Goal: Task Accomplishment & Management: Use online tool/utility

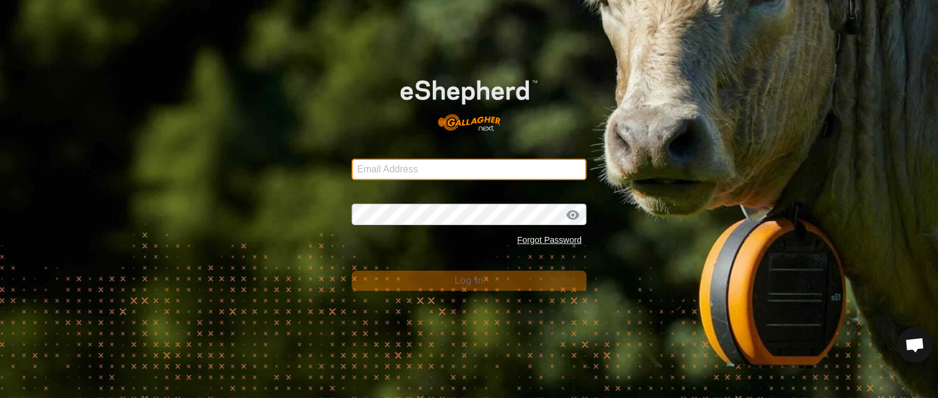
type input "[EMAIL_ADDRESS][DOMAIN_NAME]"
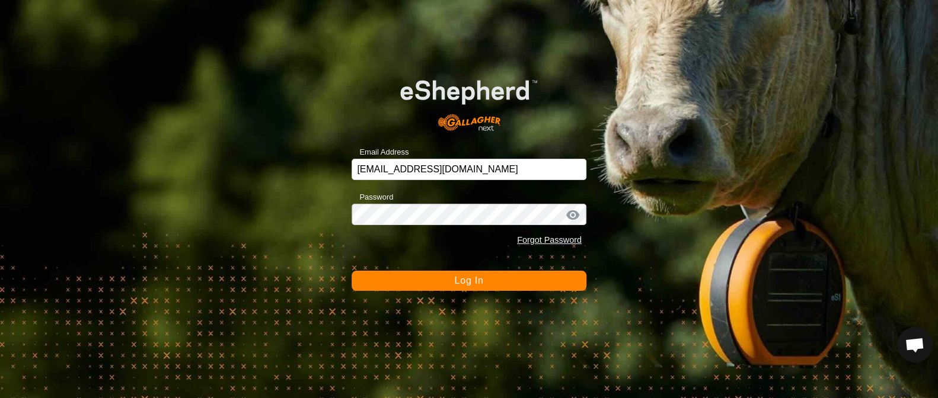
click at [447, 279] on button "Log In" at bounding box center [468, 281] width 235 height 20
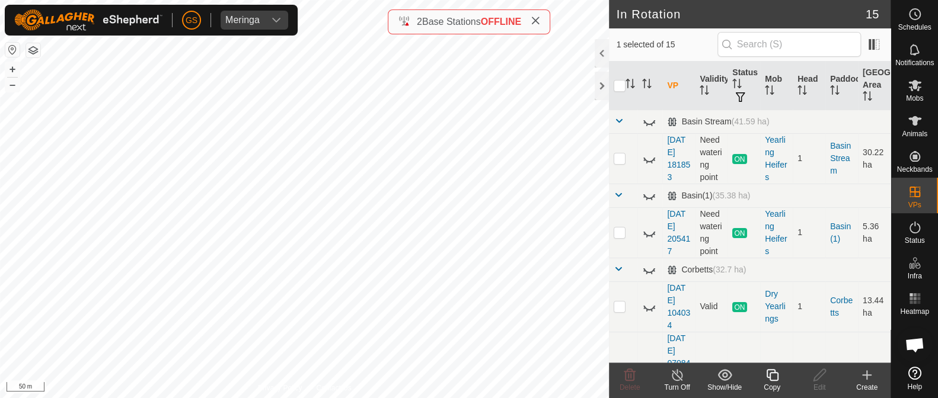
checkbox input "true"
checkbox input "false"
checkbox input "true"
click at [775, 380] on icon at bounding box center [772, 375] width 15 height 14
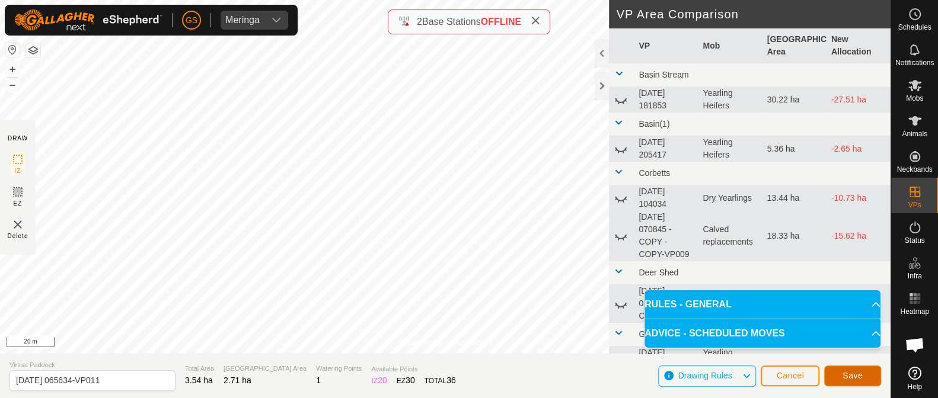
click at [853, 375] on span "Save" at bounding box center [852, 375] width 20 height 9
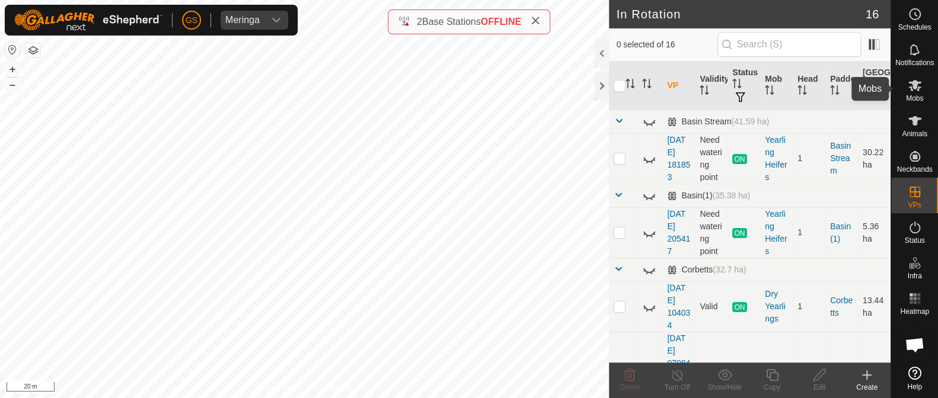
click at [919, 93] on es-mob-svg-icon at bounding box center [914, 85] width 21 height 19
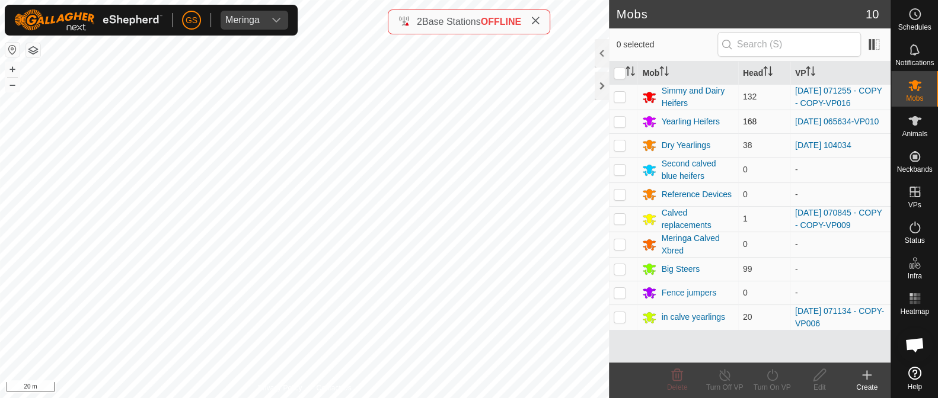
click at [619, 123] on p-checkbox at bounding box center [619, 121] width 12 height 9
checkbox input "true"
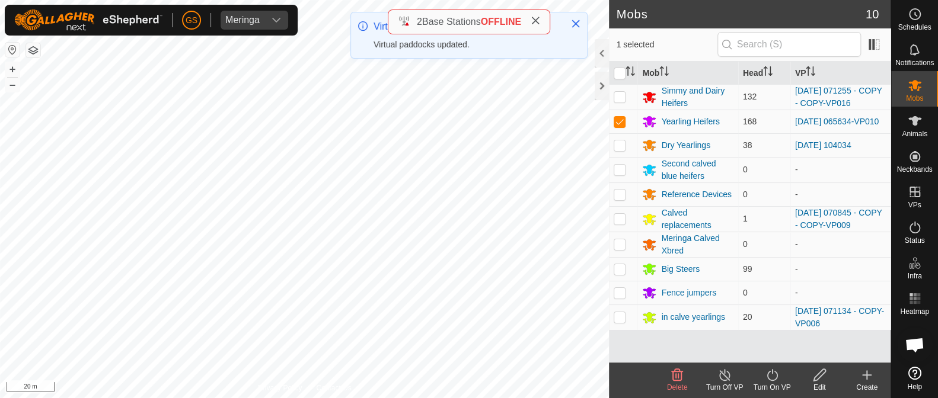
click at [767, 375] on icon at bounding box center [772, 375] width 15 height 14
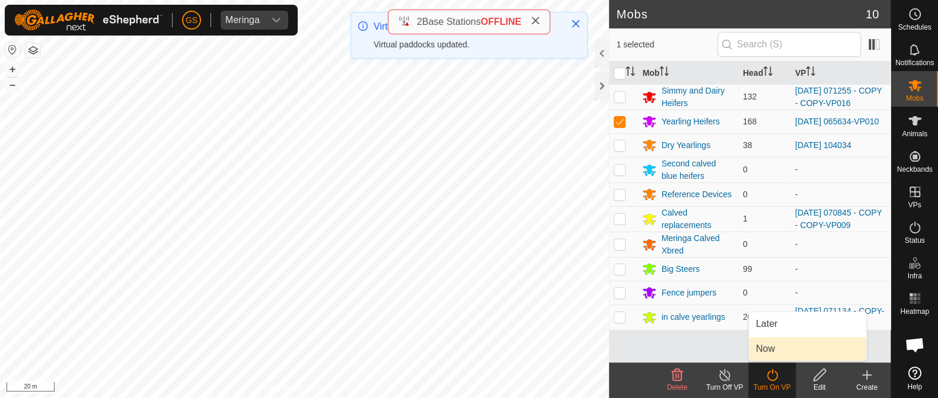
click at [773, 347] on link "Now" at bounding box center [806, 349] width 117 height 24
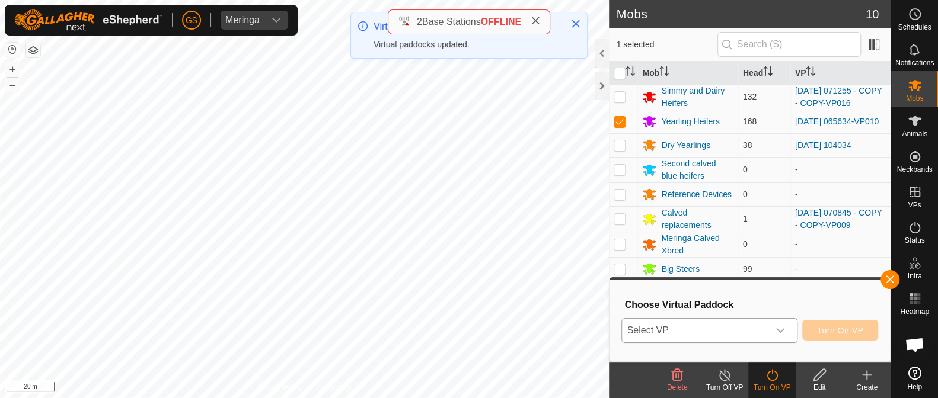
click at [776, 332] on icon "dropdown trigger" at bounding box center [779, 330] width 9 height 9
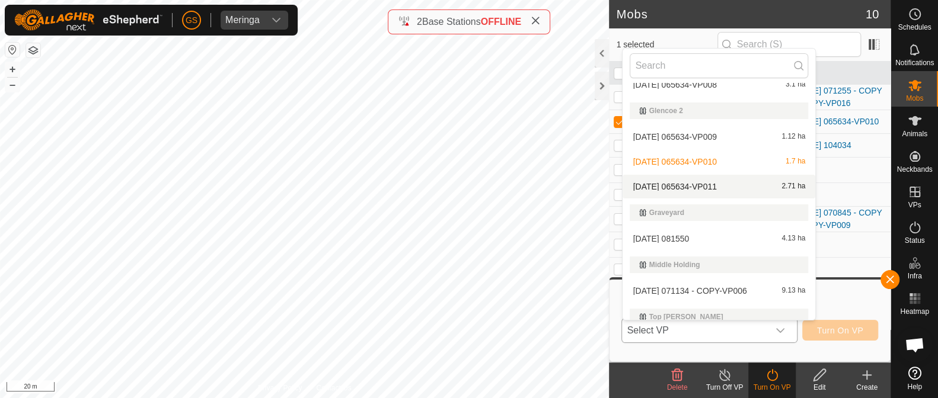
scroll to position [370, 0]
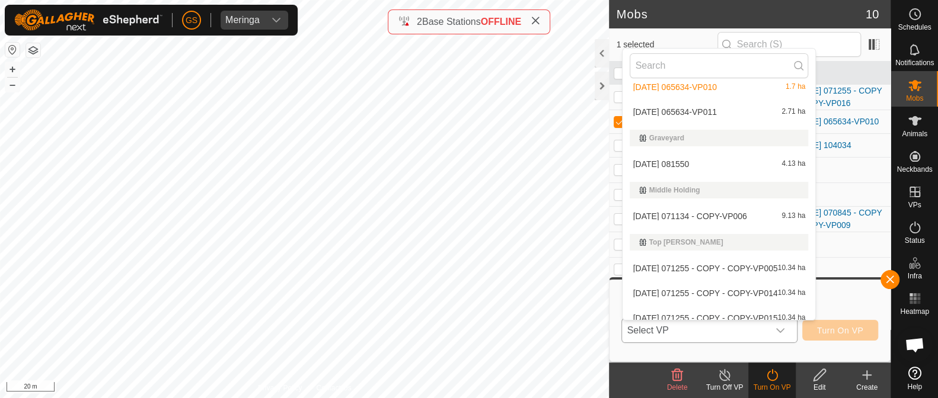
click at [710, 110] on li "[DATE] 065634-VP011 2.71 ha" at bounding box center [718, 112] width 193 height 24
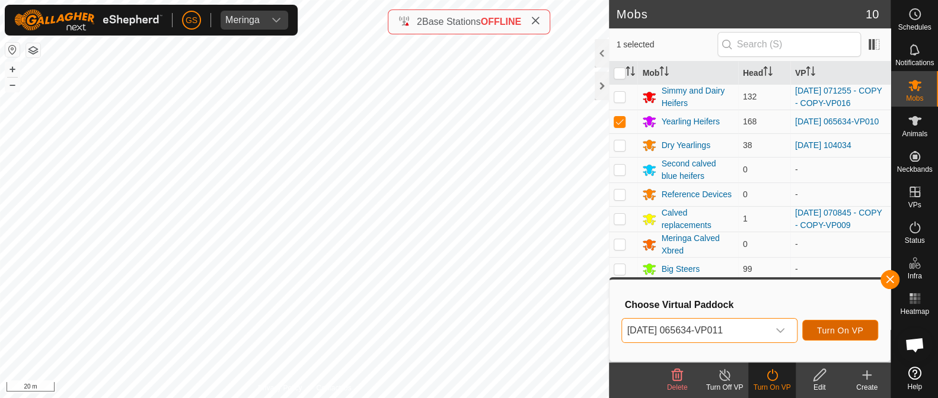
click at [841, 334] on span "Turn On VP" at bounding box center [840, 330] width 46 height 9
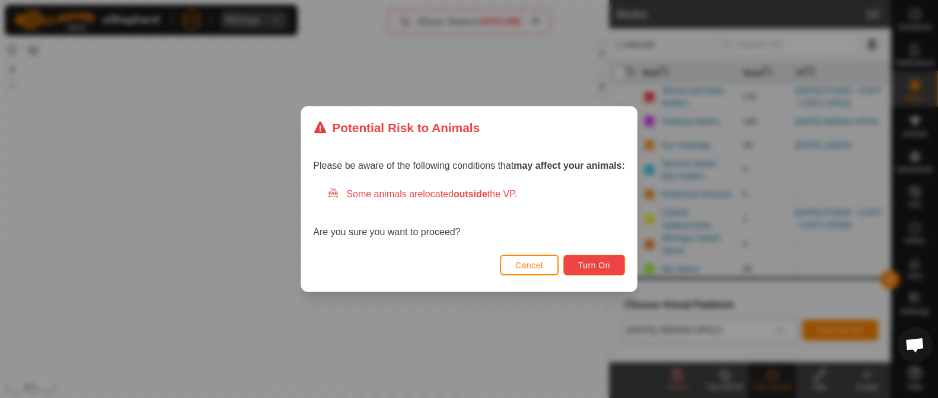
click at [607, 271] on button "Turn On" at bounding box center [594, 265] width 62 height 21
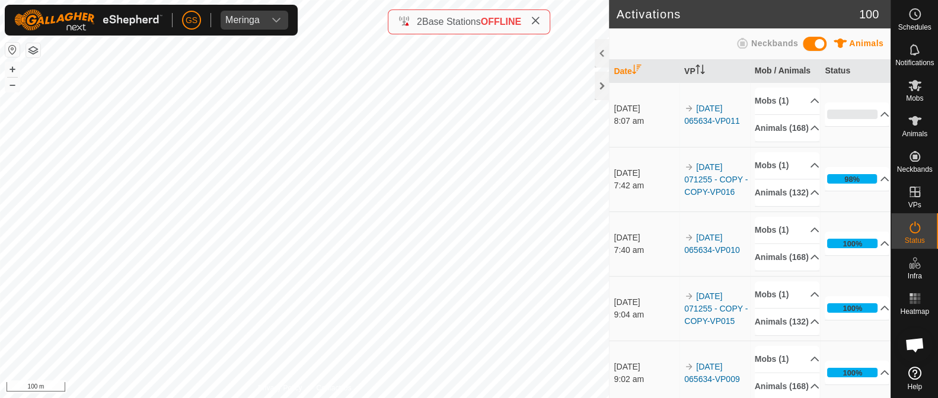
click at [423, 398] on html "[PERSON_NAME] Schedules Notifications Mobs Animals Neckbands VPs Status Infra H…" at bounding box center [469, 199] width 938 height 398
click at [50, 398] on html "[PERSON_NAME] Schedules Notifications Mobs Animals Neckbands VPs Status Infra H…" at bounding box center [469, 199] width 938 height 398
click at [278, 398] on html "[PERSON_NAME] Schedules Notifications Mobs Animals Neckbands VPs Status Infra H…" at bounding box center [469, 199] width 938 height 398
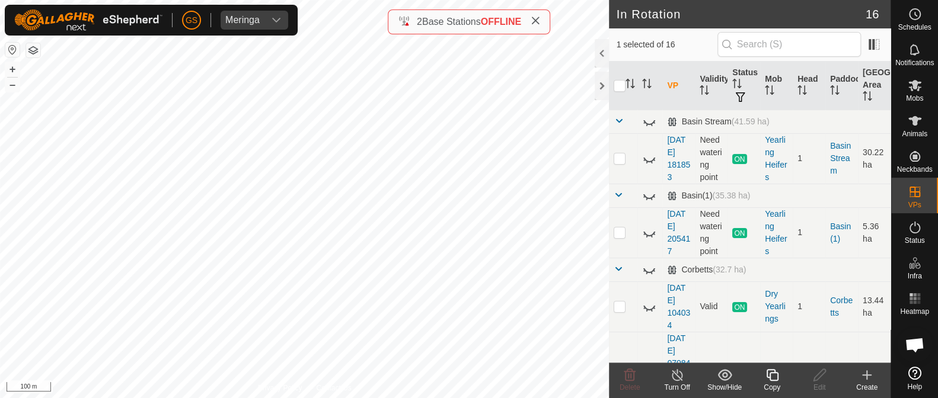
click at [762, 375] on copy-svg-icon at bounding box center [771, 375] width 47 height 14
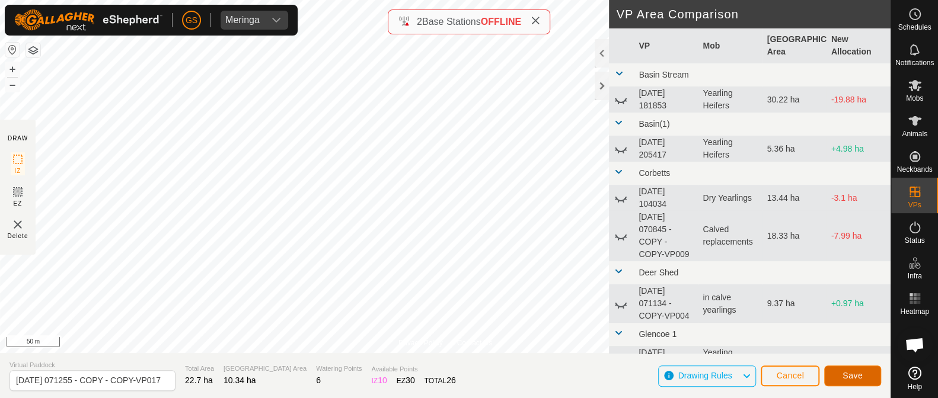
click at [853, 375] on span "Save" at bounding box center [852, 375] width 20 height 9
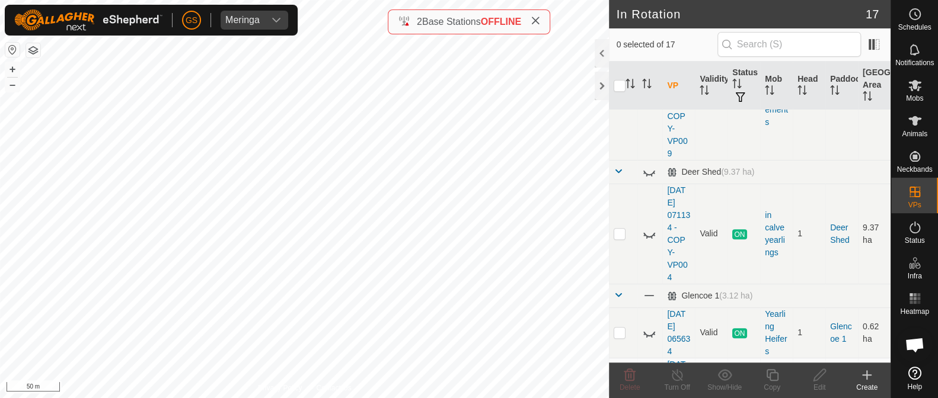
scroll to position [370, 0]
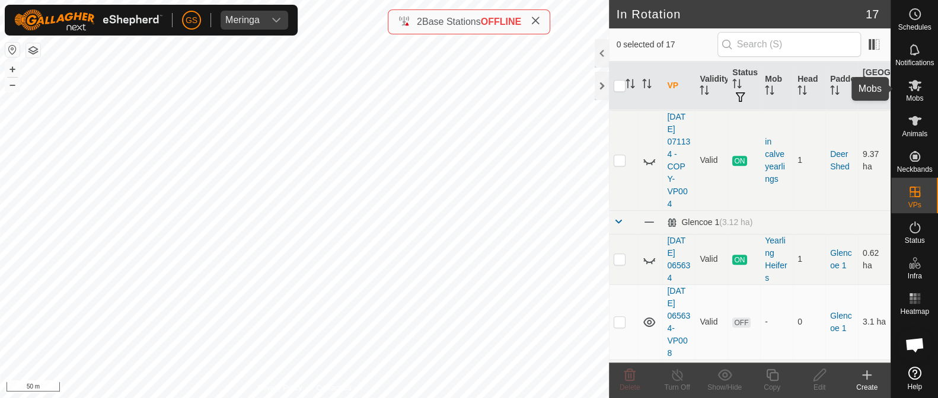
click at [912, 92] on es-mob-svg-icon at bounding box center [914, 85] width 21 height 19
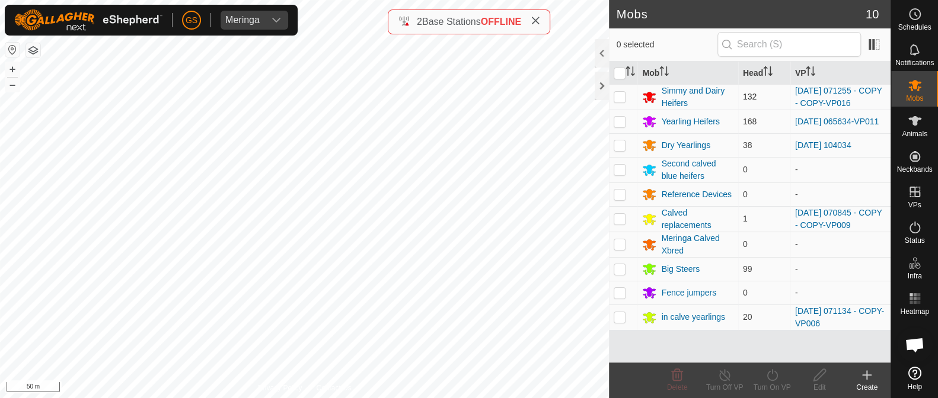
click at [618, 99] on p-checkbox at bounding box center [619, 96] width 12 height 9
checkbox input "true"
click at [765, 380] on icon at bounding box center [772, 375] width 15 height 14
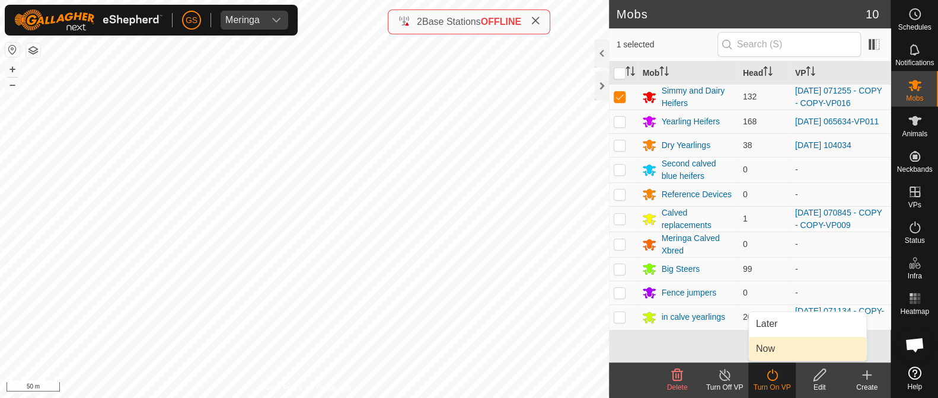
click at [760, 350] on link "Now" at bounding box center [806, 349] width 117 height 24
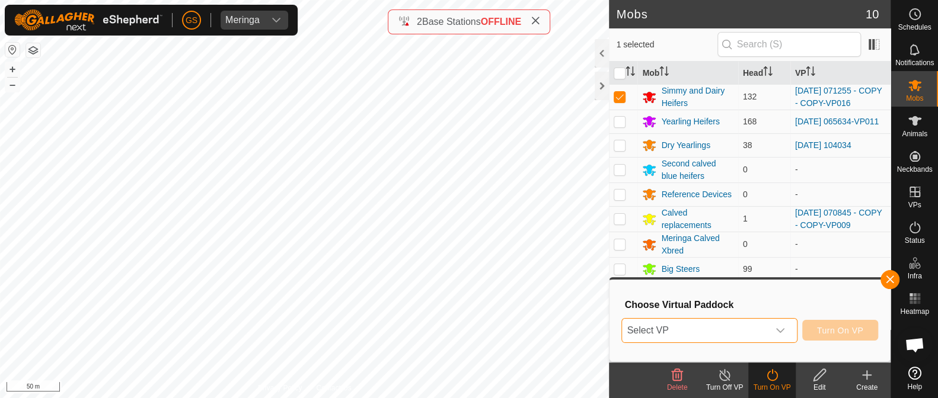
click at [765, 327] on span "Select VP" at bounding box center [695, 331] width 146 height 24
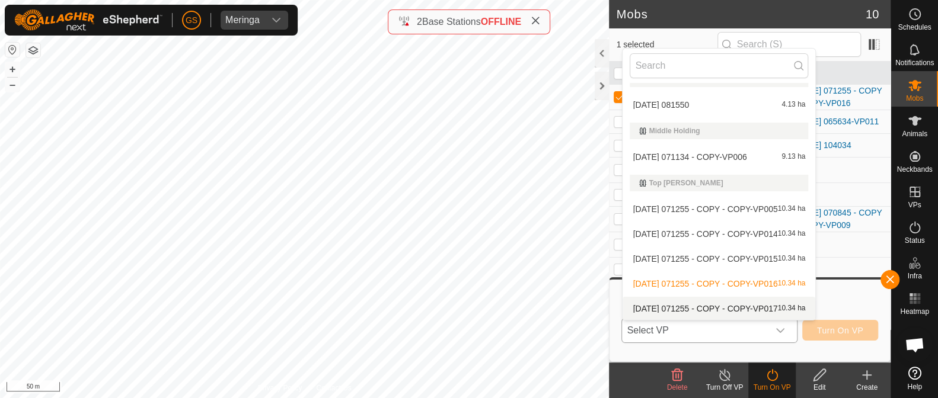
scroll to position [430, 0]
click at [709, 302] on li "[DATE] 071255 - COPY - COPY-VP017 10.34 ha" at bounding box center [718, 309] width 193 height 24
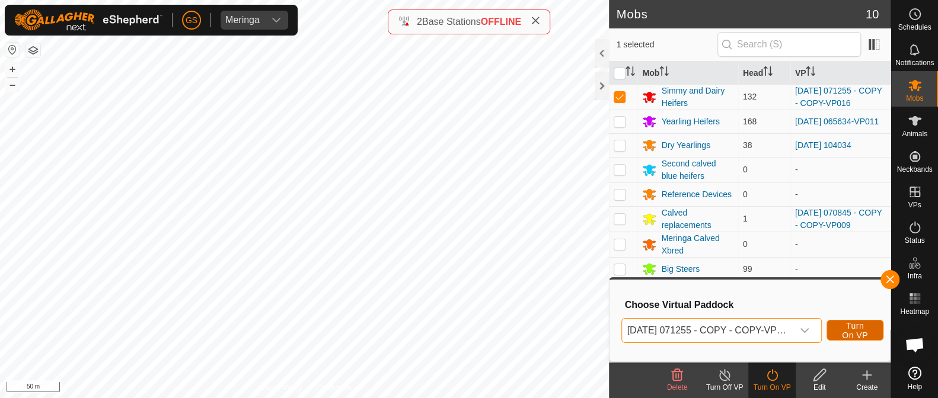
click at [867, 333] on span "Turn On VP" at bounding box center [854, 330] width 27 height 19
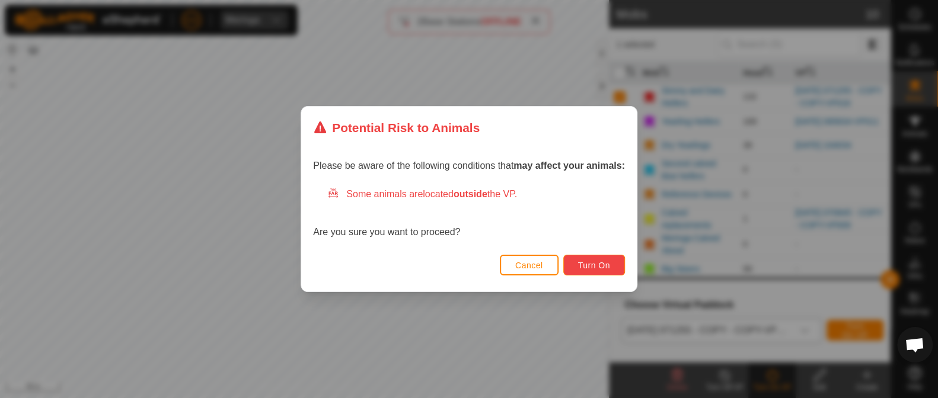
click at [614, 268] on button "Turn On" at bounding box center [594, 265] width 62 height 21
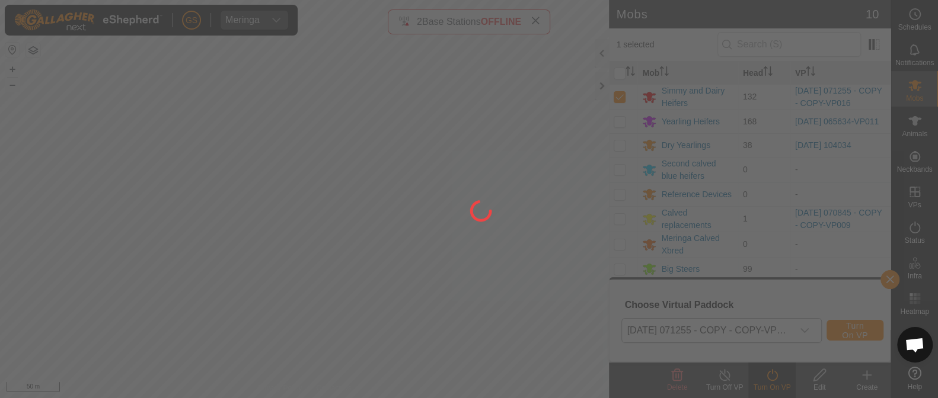
drag, startPoint x: 370, startPoint y: 315, endPoint x: 430, endPoint y: 167, distance: 159.6
click at [401, 203] on div at bounding box center [469, 199] width 938 height 398
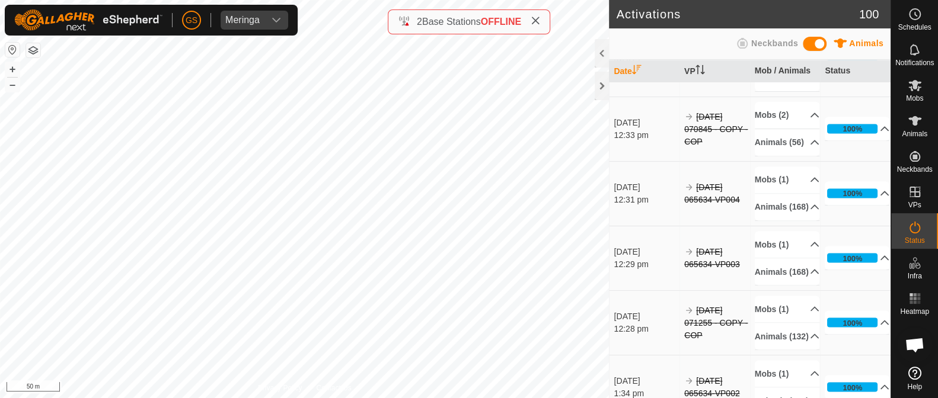
scroll to position [1111, 0]
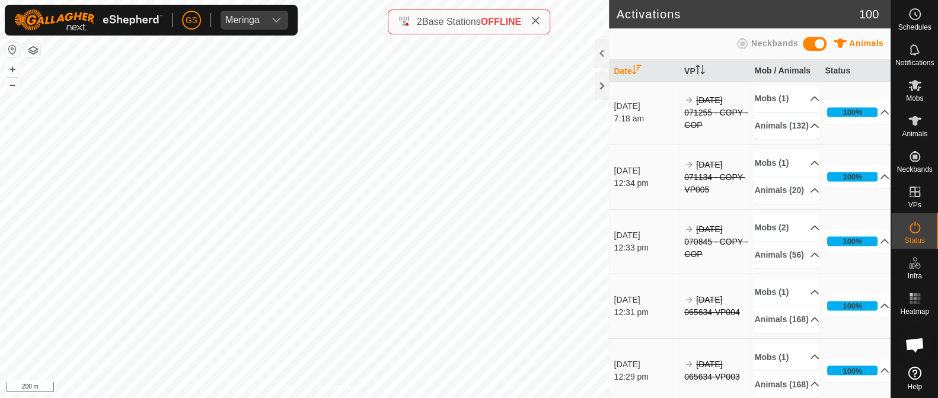
click at [427, 398] on html "[PERSON_NAME] Schedules Notifications Mobs Animals Neckbands VPs Status Infra H…" at bounding box center [469, 199] width 938 height 398
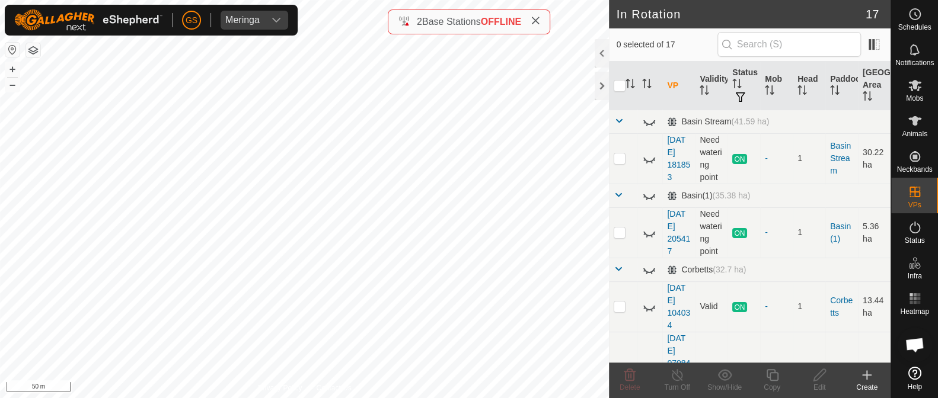
click at [866, 379] on icon at bounding box center [866, 375] width 0 height 8
